Goal: Information Seeking & Learning: Learn about a topic

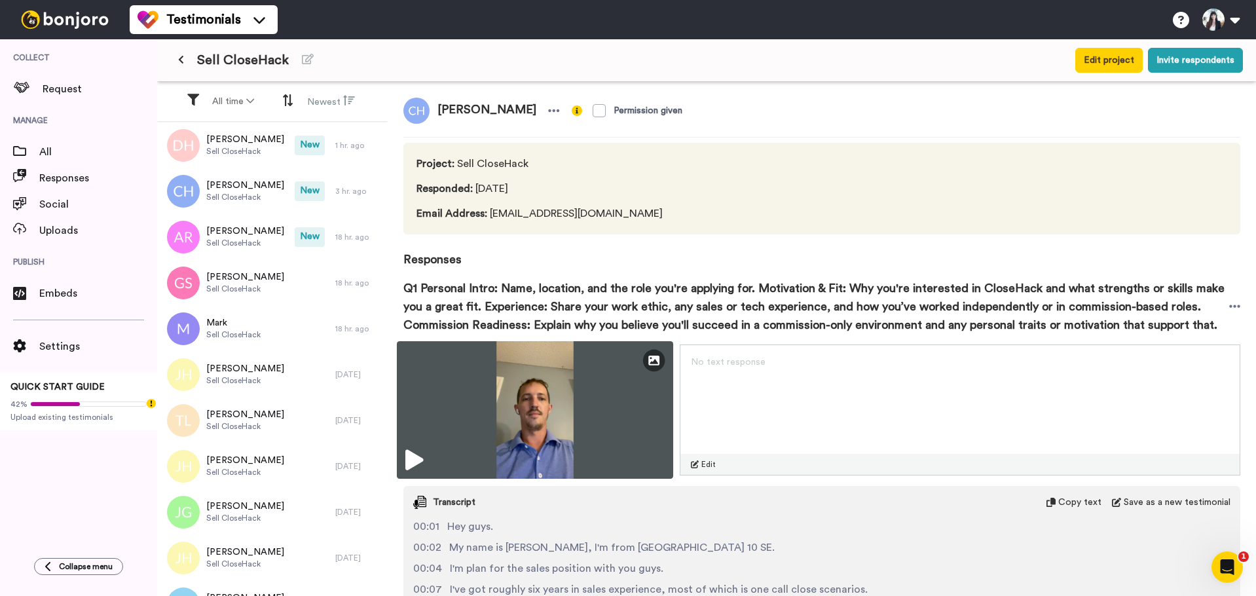
click at [510, 391] on img at bounding box center [535, 410] width 276 height 138
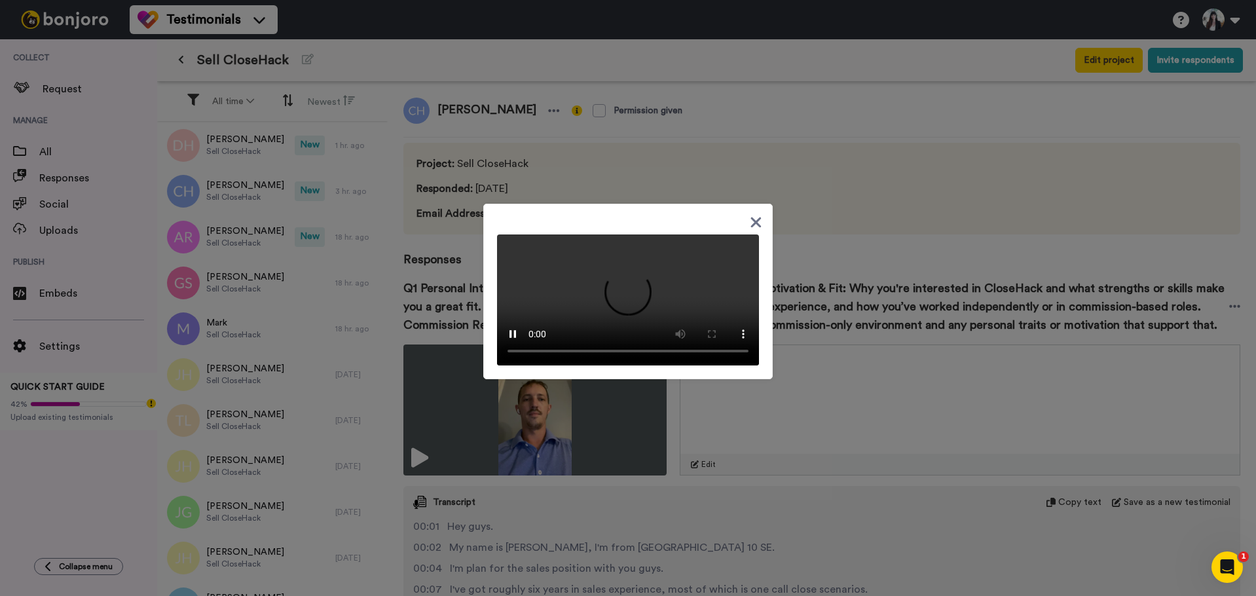
click at [753, 217] on icon at bounding box center [756, 222] width 10 height 10
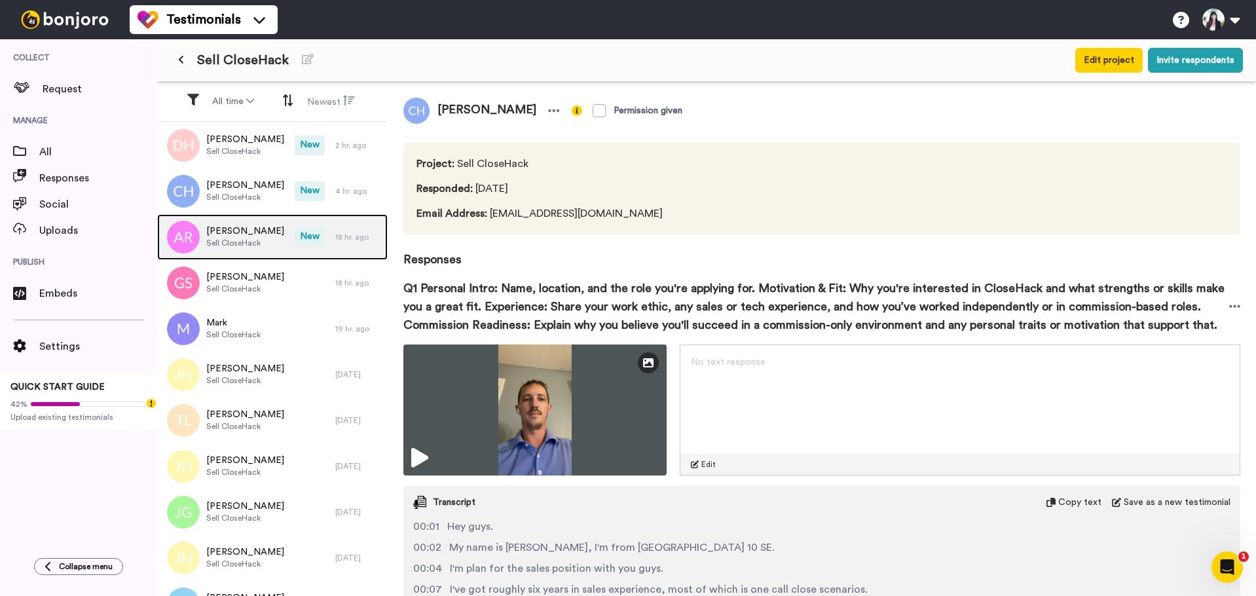
click at [261, 225] on span "[PERSON_NAME]" at bounding box center [245, 231] width 78 height 13
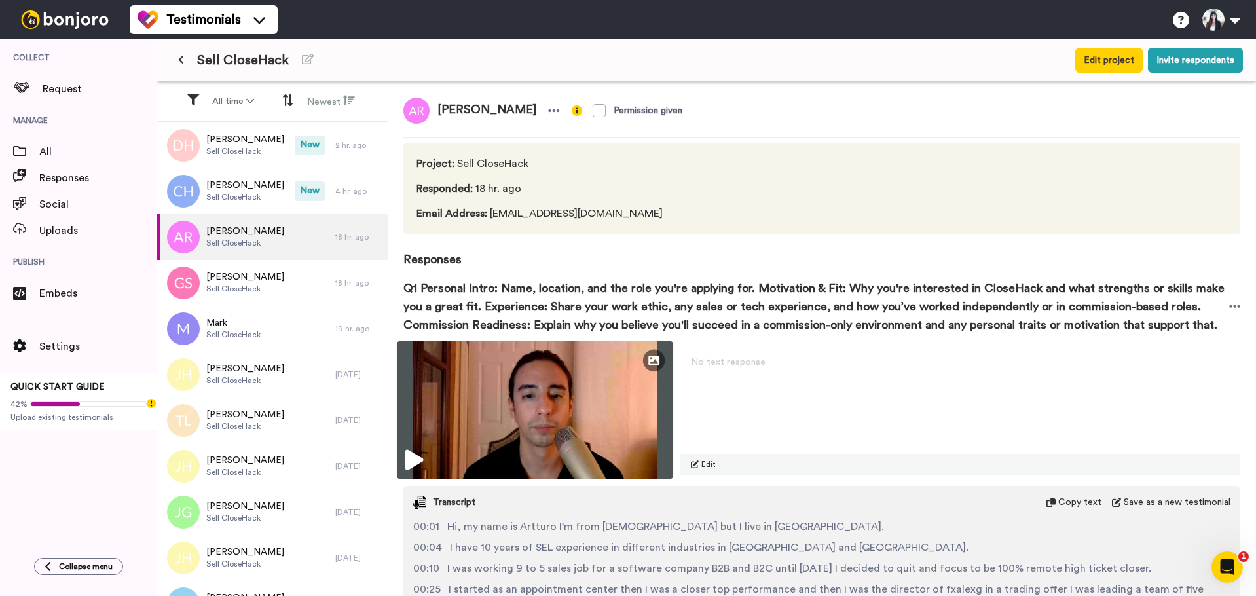
click at [486, 367] on img at bounding box center [535, 410] width 276 height 138
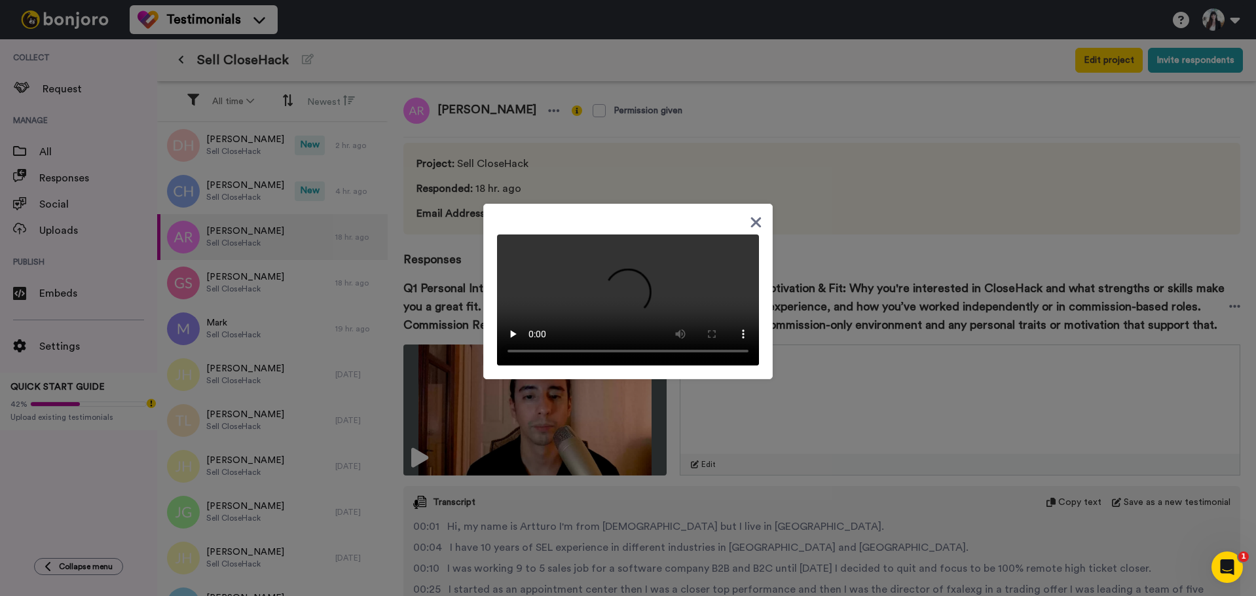
click at [454, 105] on div at bounding box center [628, 298] width 1256 height 596
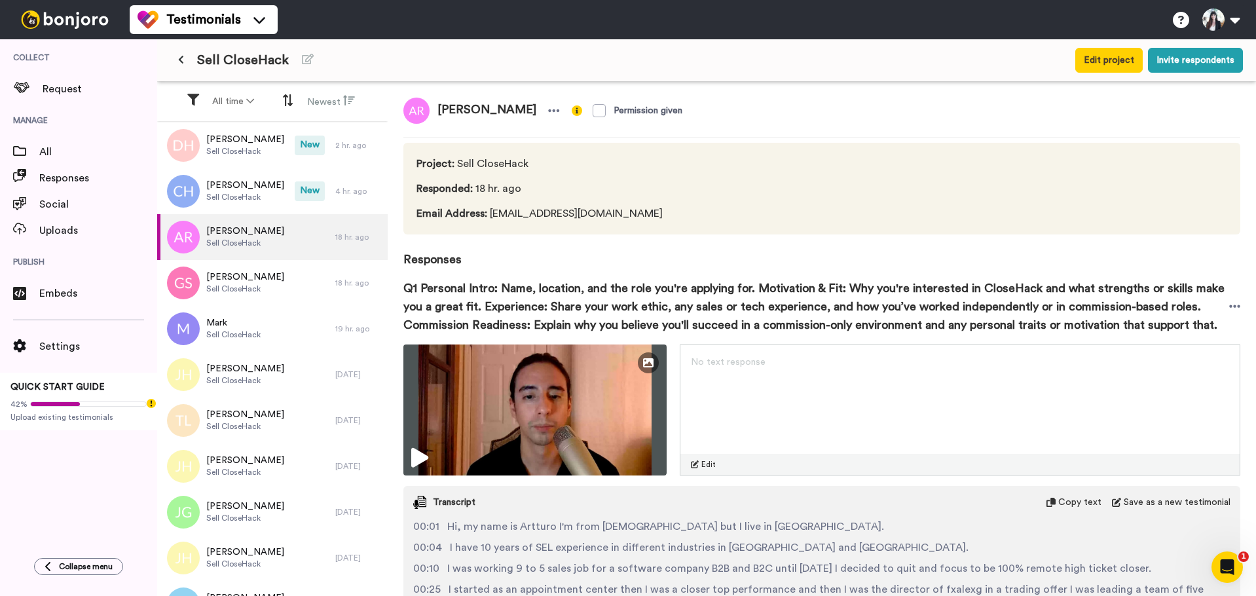
click at [464, 108] on span "[PERSON_NAME]" at bounding box center [487, 111] width 115 height 26
copy div "[PERSON_NAME]"
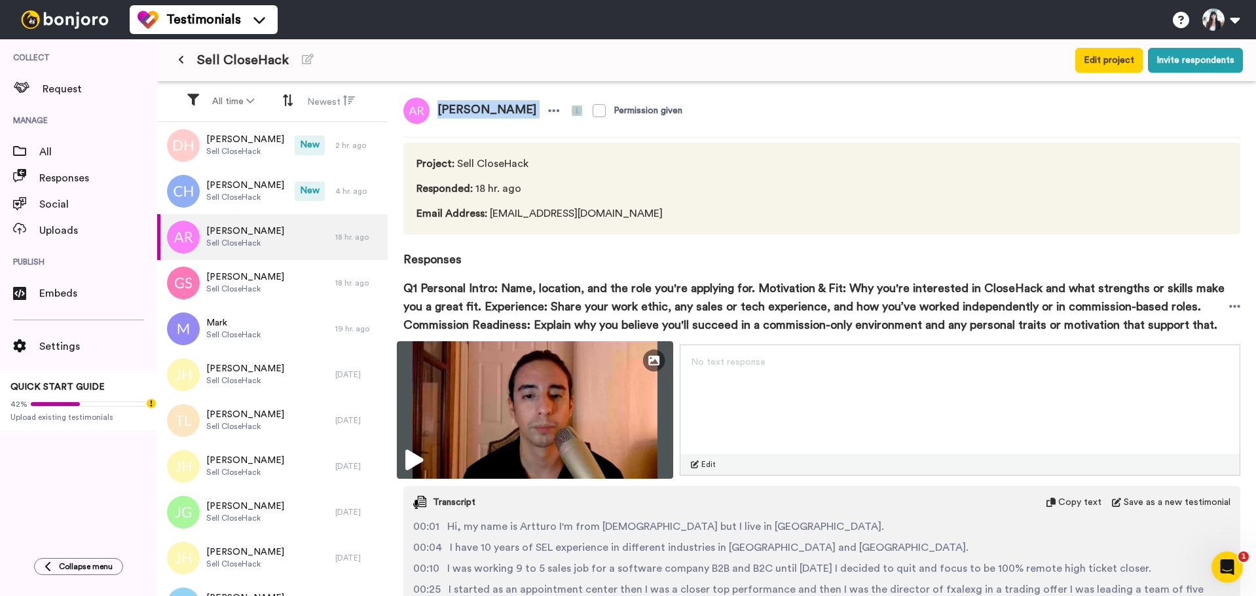
click at [549, 384] on img at bounding box center [535, 410] width 276 height 138
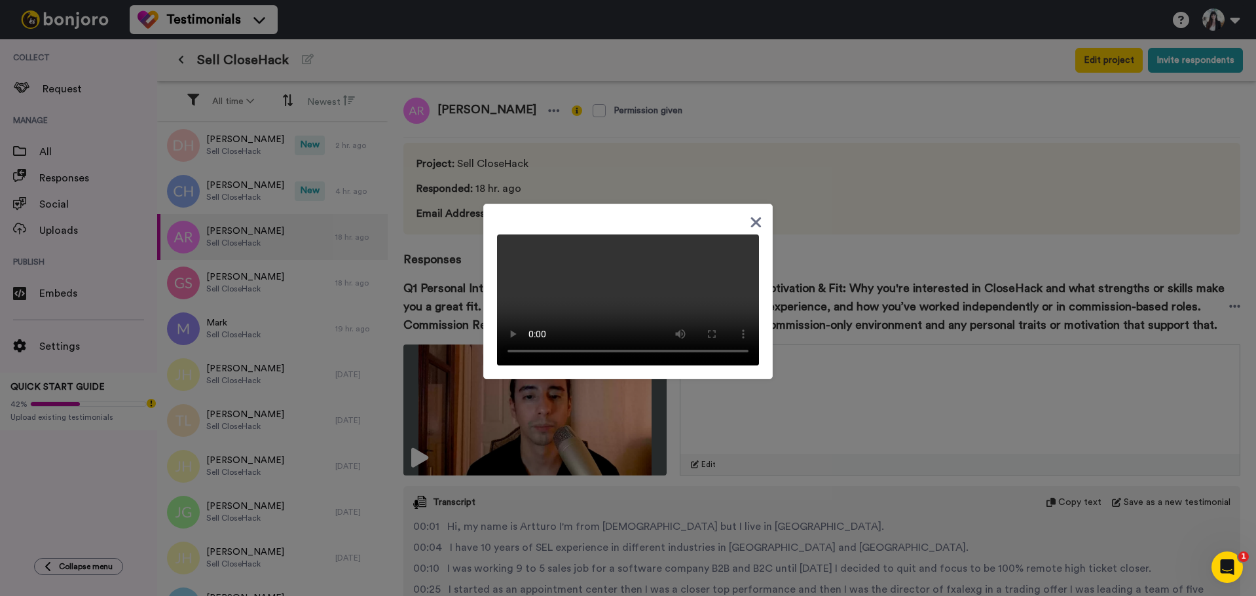
click at [755, 214] on icon at bounding box center [756, 222] width 12 height 16
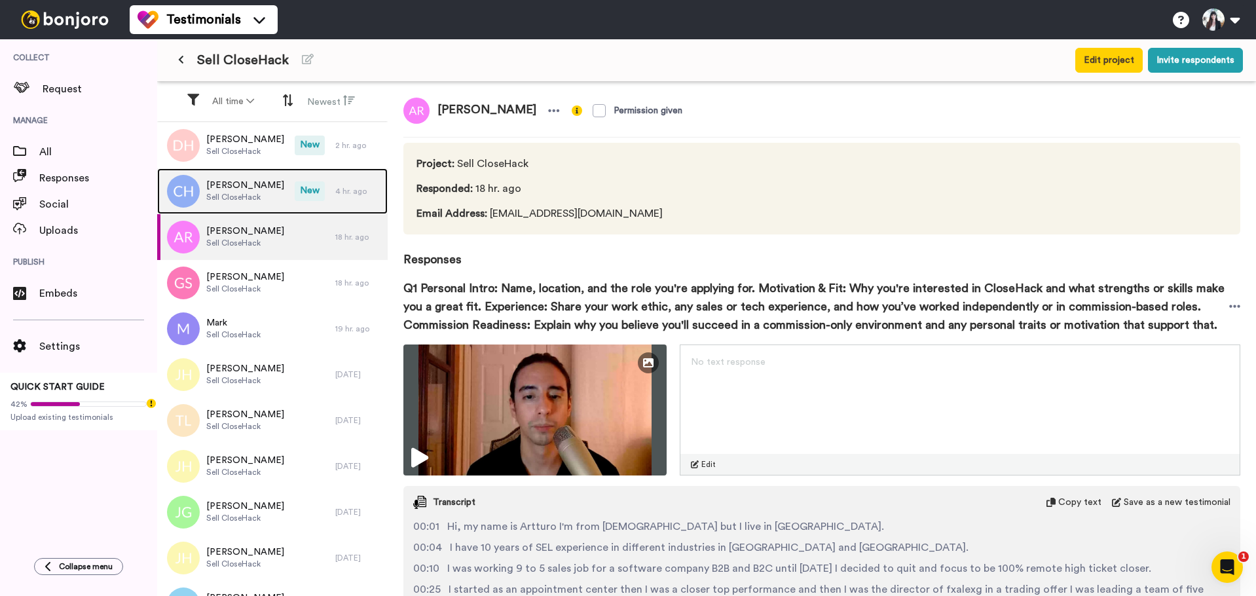
click at [254, 191] on span "[PERSON_NAME]" at bounding box center [245, 185] width 78 height 13
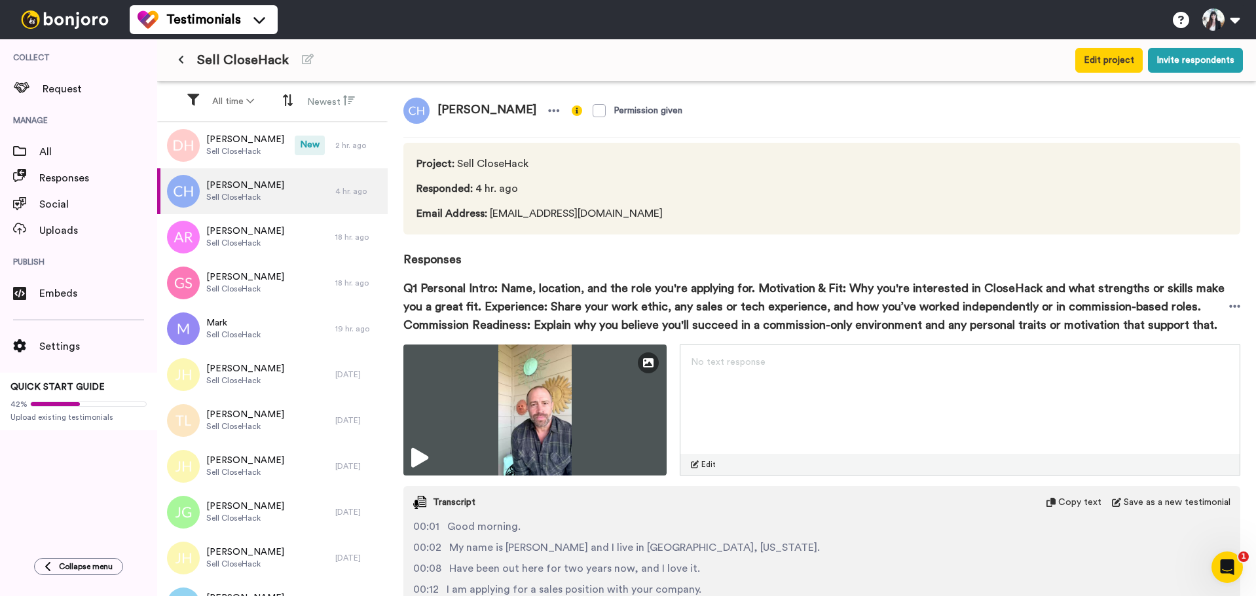
click at [462, 107] on span "[PERSON_NAME]" at bounding box center [487, 111] width 115 height 26
copy div "[PERSON_NAME]"
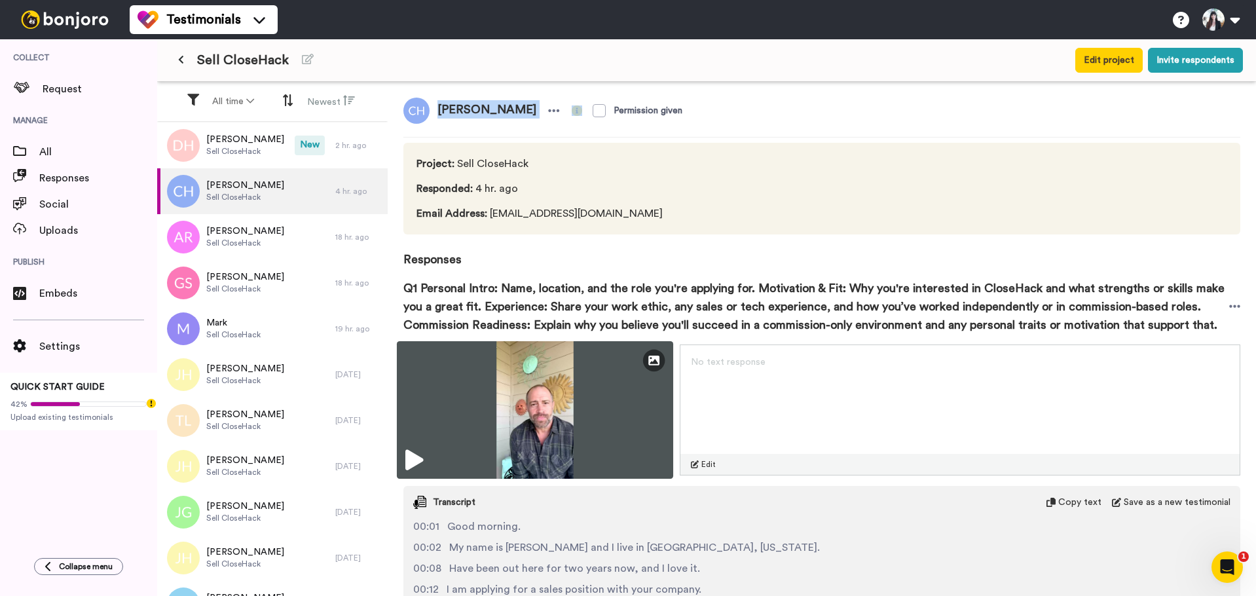
click at [557, 372] on img at bounding box center [535, 410] width 276 height 138
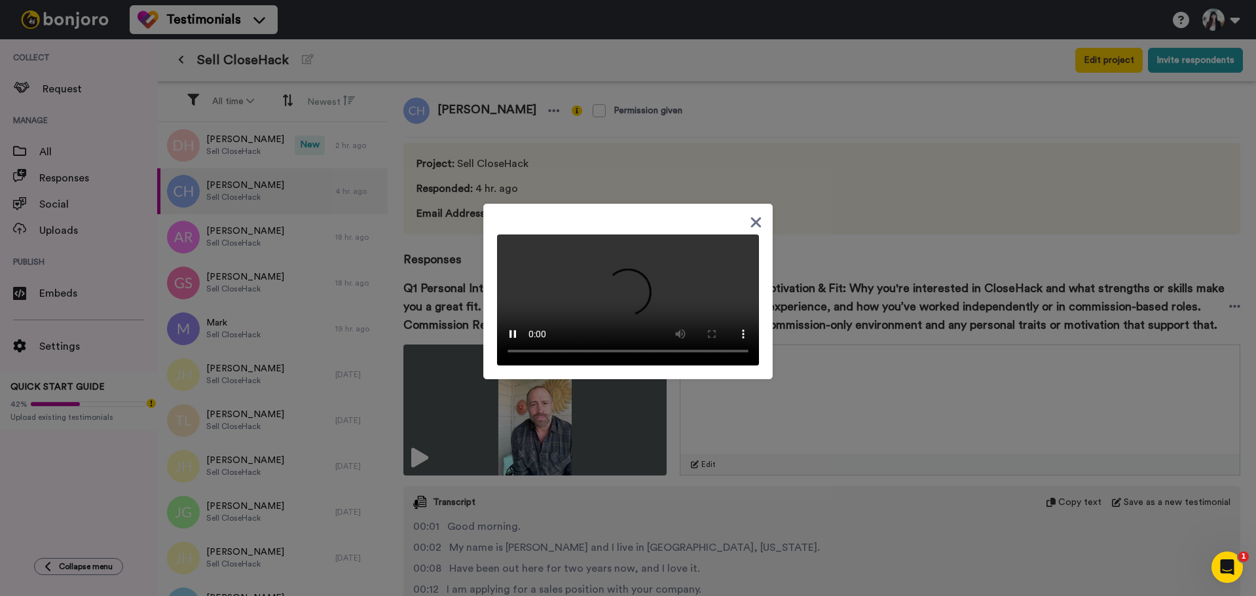
click at [753, 214] on icon at bounding box center [756, 222] width 12 height 16
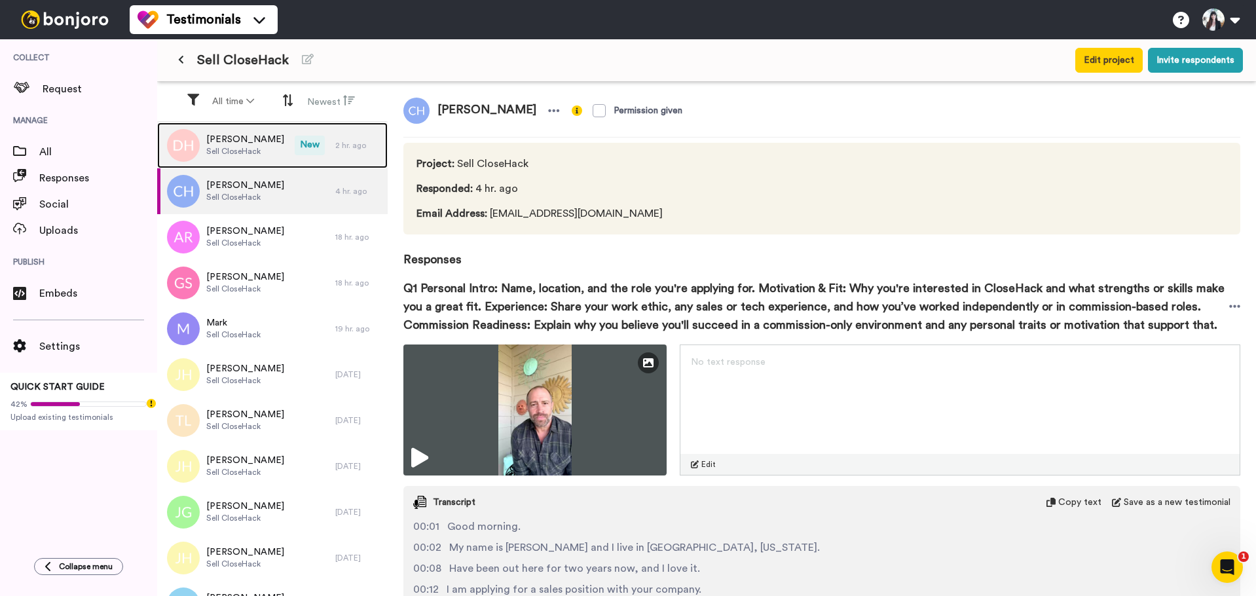
click at [217, 148] on span "Sell CloseHack" at bounding box center [245, 151] width 78 height 10
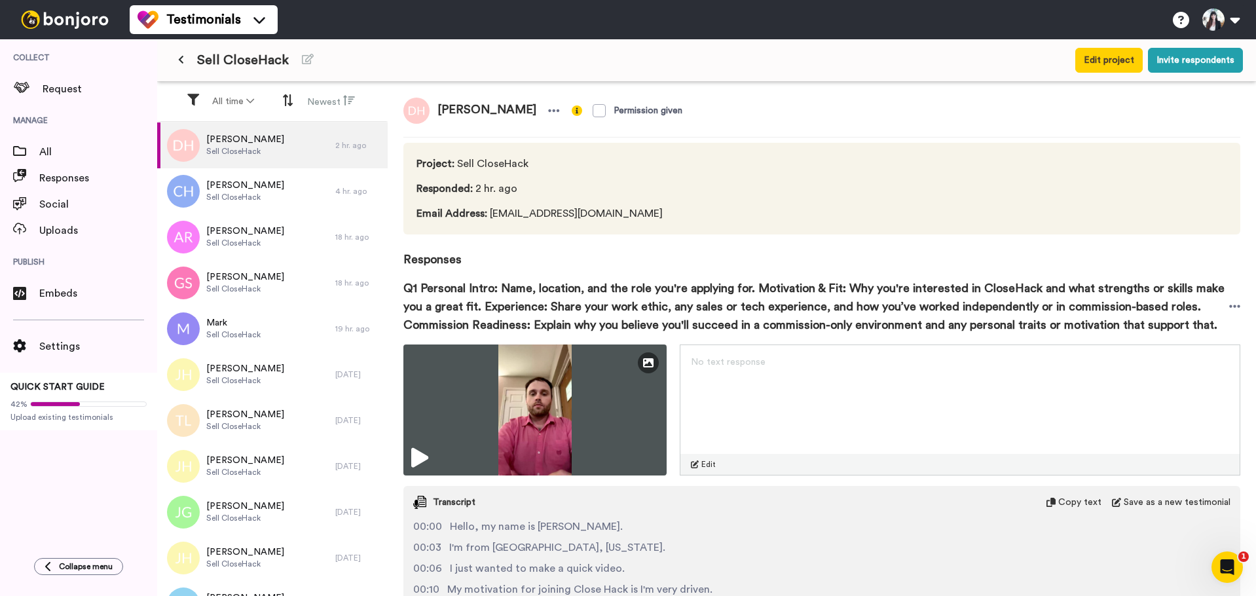
click at [453, 109] on span "[PERSON_NAME]" at bounding box center [487, 111] width 115 height 26
copy div "[PERSON_NAME]"
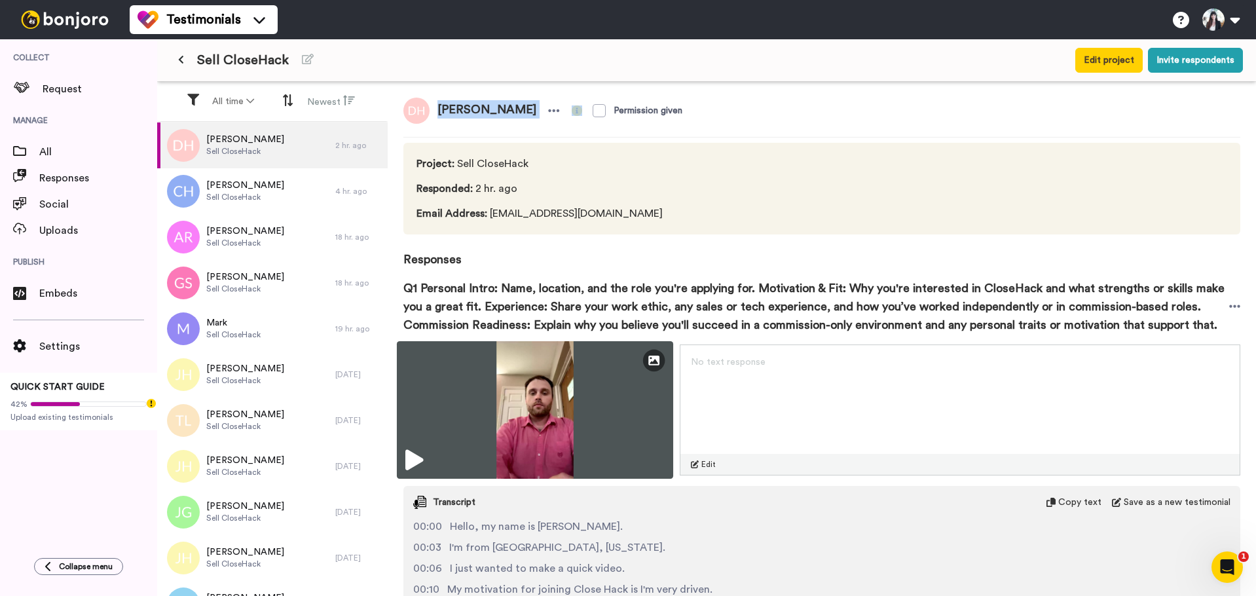
click at [531, 387] on img at bounding box center [535, 410] width 276 height 138
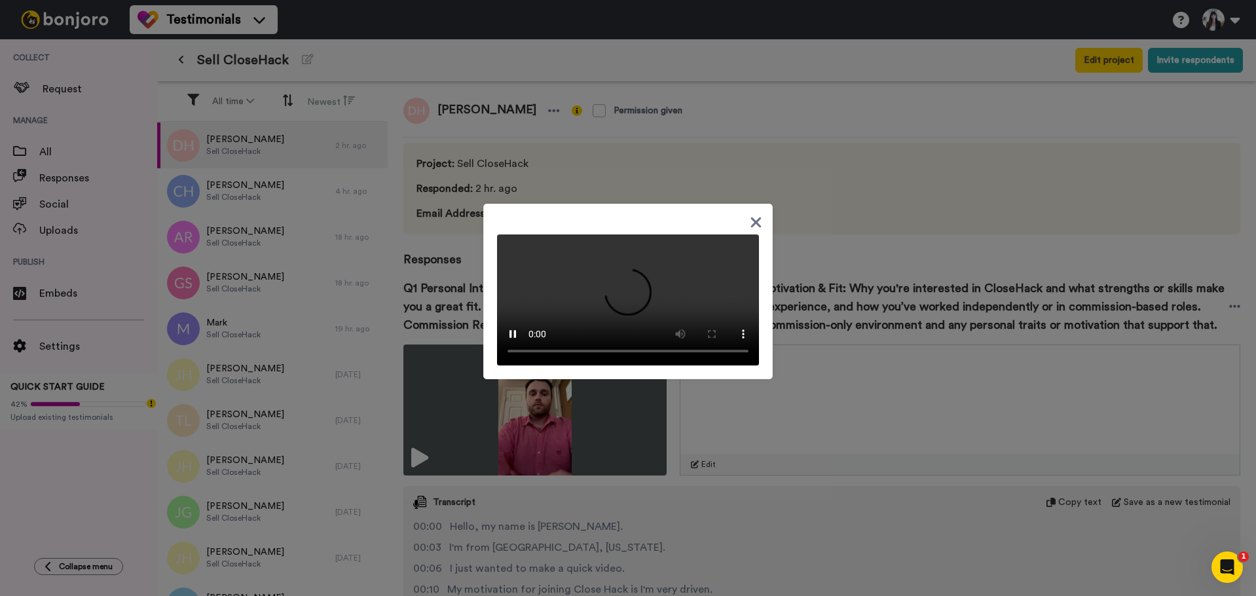
click at [752, 217] on icon at bounding box center [756, 222] width 10 height 10
